Goal: Transaction & Acquisition: Purchase product/service

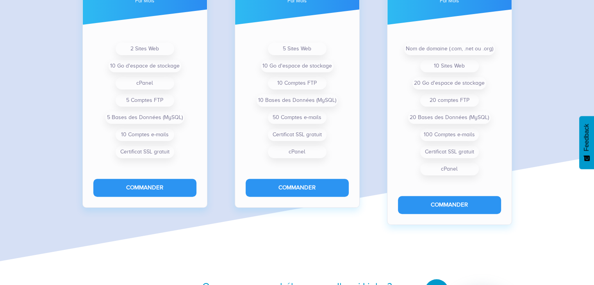
scroll to position [661, 0]
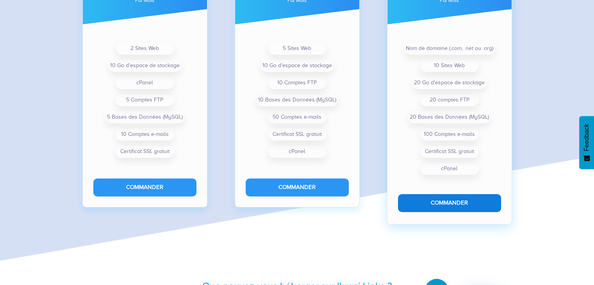
click at [477, 210] on button "Commander" at bounding box center [449, 203] width 103 height 18
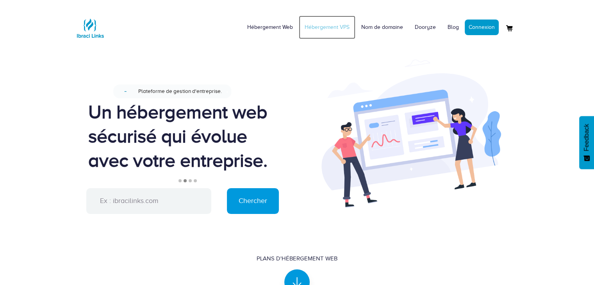
click at [332, 26] on link "Hébergement VPS" at bounding box center [327, 27] width 57 height 23
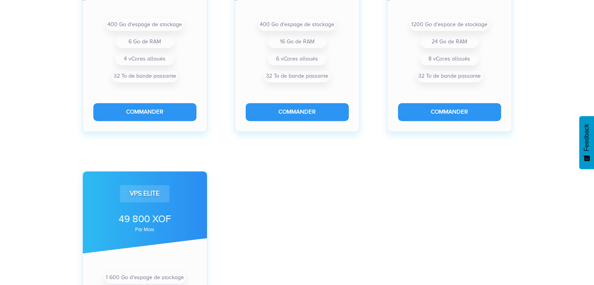
scroll to position [357, 0]
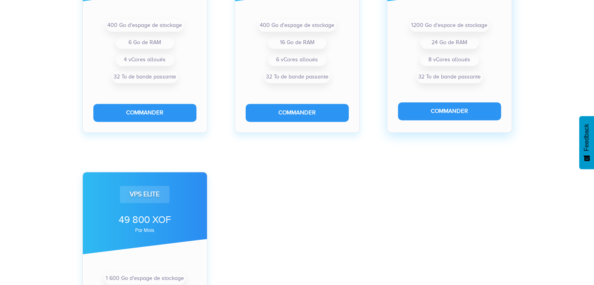
click at [478, 122] on form "Commander" at bounding box center [450, 112] width 124 height 39
click at [458, 109] on button "Commander" at bounding box center [449, 111] width 103 height 18
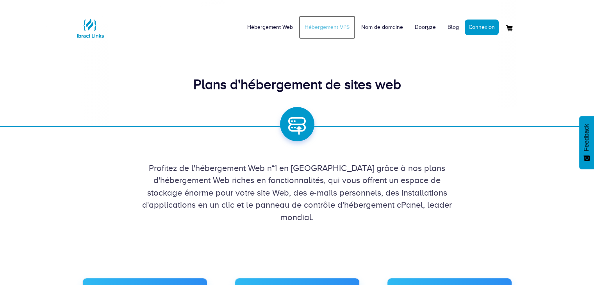
click at [329, 25] on link "Hébergement VPS" at bounding box center [327, 27] width 57 height 23
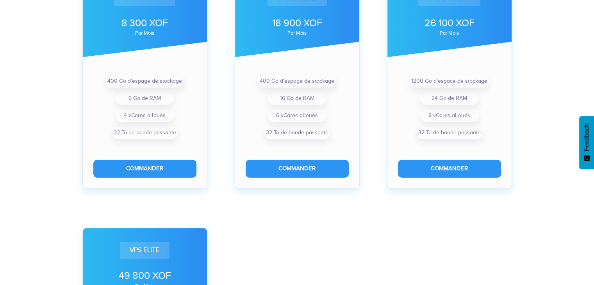
scroll to position [303, 0]
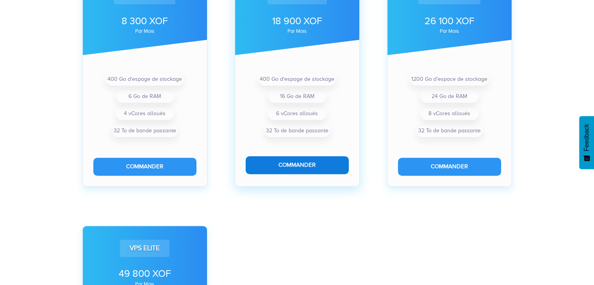
click at [275, 172] on button "Commander" at bounding box center [297, 165] width 103 height 18
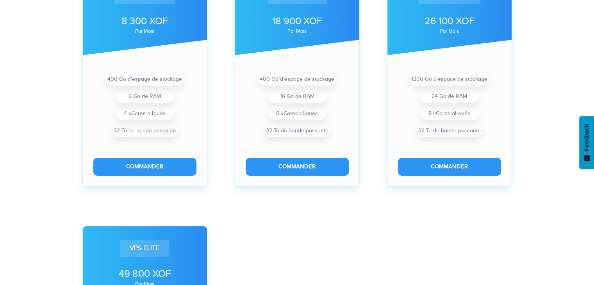
scroll to position [0, 0]
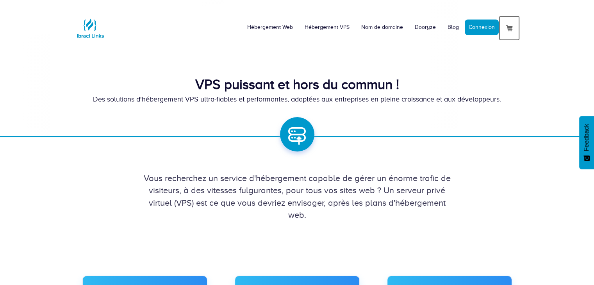
click at [516, 19] on link at bounding box center [509, 28] width 21 height 25
